Goal: Check status: Check status

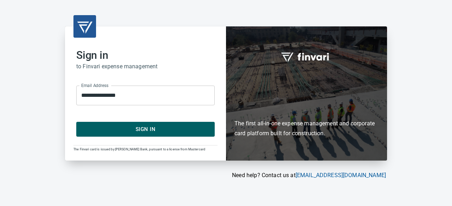
click at [149, 129] on span "Sign In" at bounding box center [145, 129] width 123 height 9
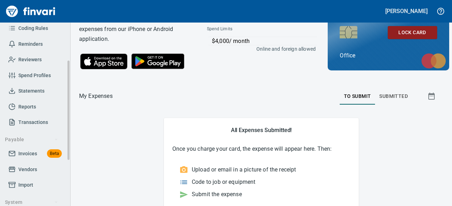
scroll to position [141, 0]
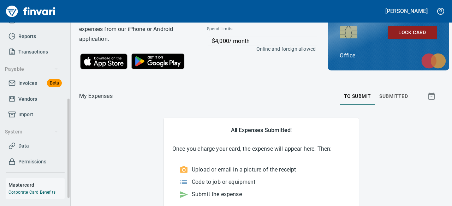
click at [30, 80] on span "Invoices" at bounding box center [27, 83] width 19 height 9
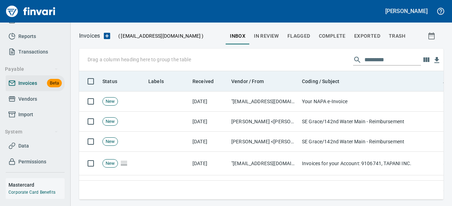
scroll to position [118, 353]
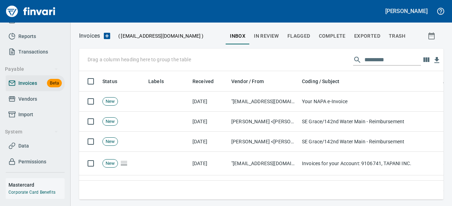
click at [370, 61] on input "text" at bounding box center [392, 59] width 56 height 11
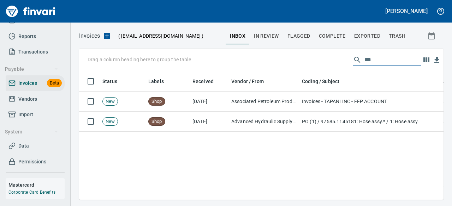
type input "***"
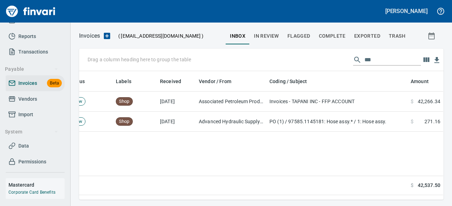
scroll to position [0, 0]
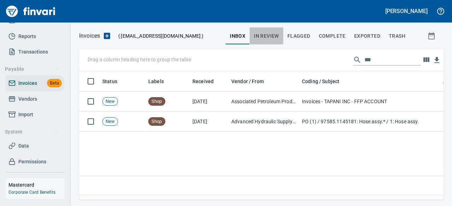
click at [265, 34] on span "In Review" at bounding box center [266, 36] width 25 height 9
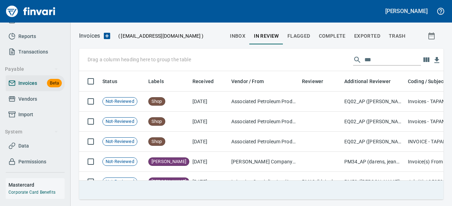
scroll to position [16, 0]
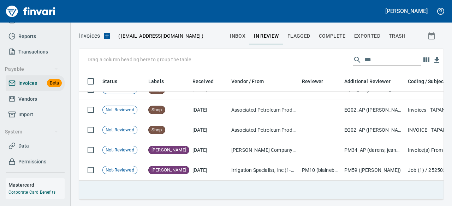
click at [310, 192] on tr "$ 34,835.80" at bounding box center [330, 190] width 502 height 19
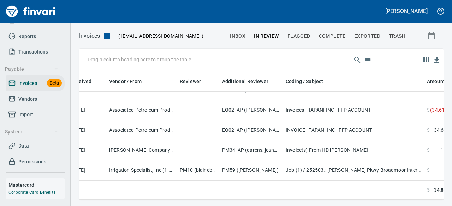
scroll to position [16, 144]
